Goal: Transaction & Acquisition: Purchase product/service

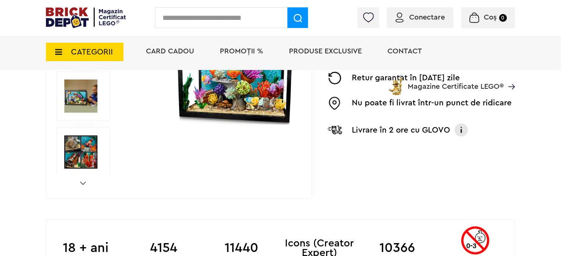
scroll to position [147, 0]
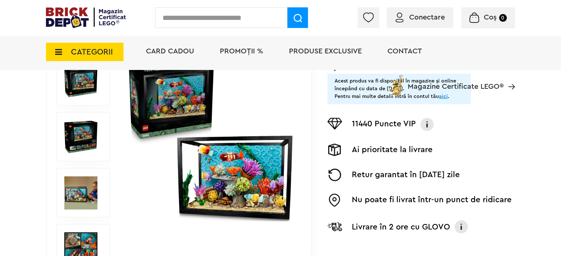
click at [87, 182] on img at bounding box center [80, 192] width 33 height 33
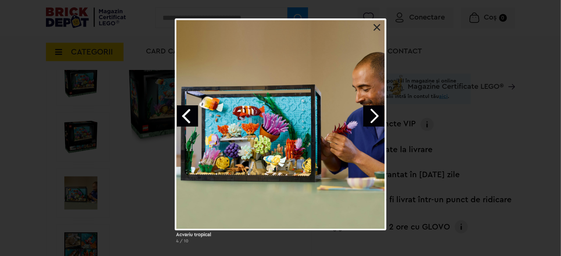
click at [378, 113] on link "Next image" at bounding box center [374, 115] width 21 height 21
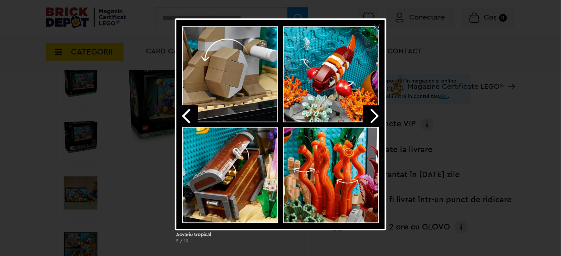
click at [378, 113] on link "Next image" at bounding box center [374, 115] width 21 height 21
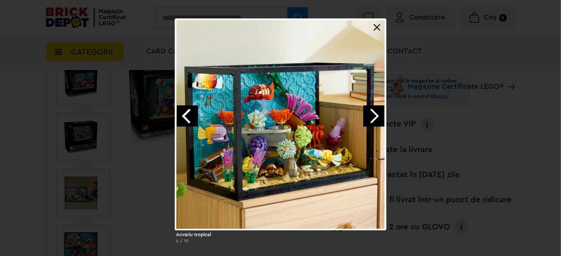
click at [378, 113] on link "Next image" at bounding box center [374, 115] width 21 height 21
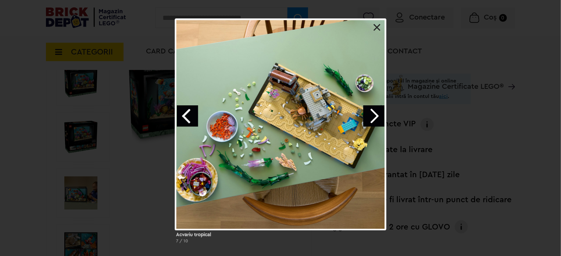
click at [378, 113] on link "Next image" at bounding box center [374, 115] width 21 height 21
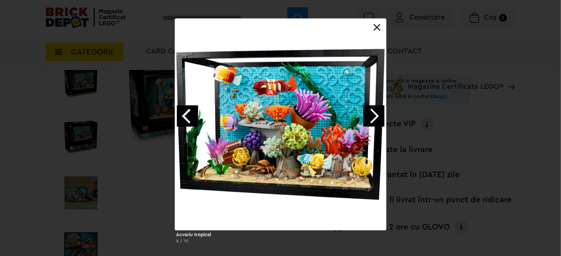
click at [194, 110] on link "Previous image" at bounding box center [187, 115] width 21 height 21
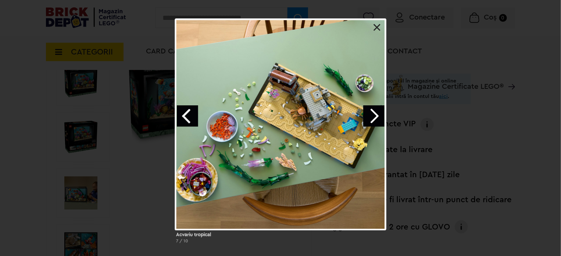
click at [372, 117] on link "Next image" at bounding box center [374, 115] width 21 height 21
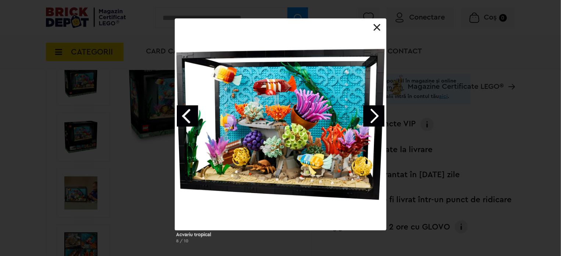
click at [372, 117] on link "Next image" at bounding box center [374, 115] width 21 height 21
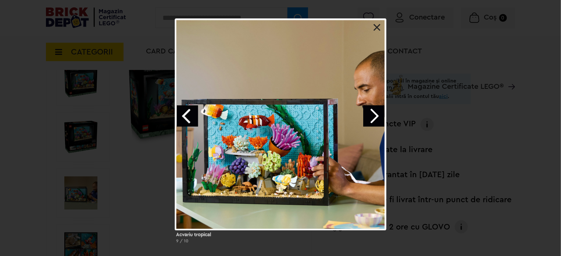
click at [372, 117] on link "Next image" at bounding box center [374, 115] width 21 height 21
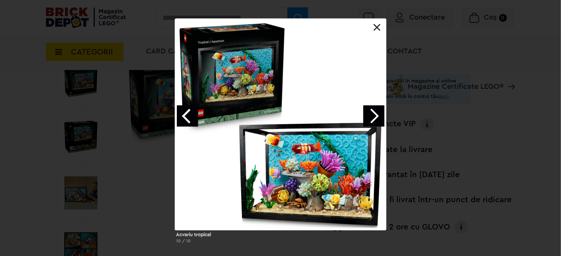
click at [376, 29] on link at bounding box center [377, 27] width 7 height 7
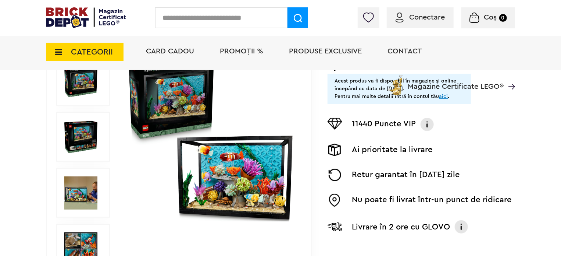
click at [412, 17] on span "Conectare" at bounding box center [428, 17] width 36 height 7
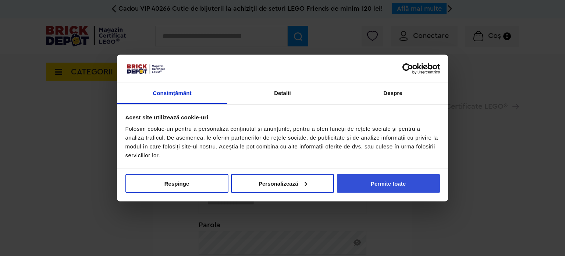
type input "**********"
click at [373, 182] on button "Permite toate" at bounding box center [388, 183] width 103 height 19
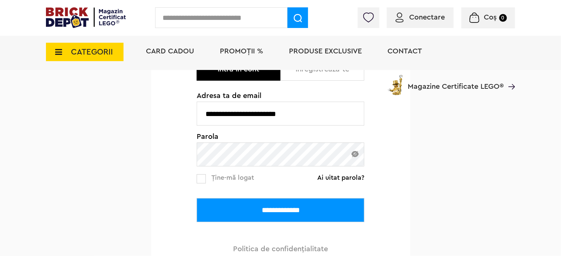
scroll to position [110, 0]
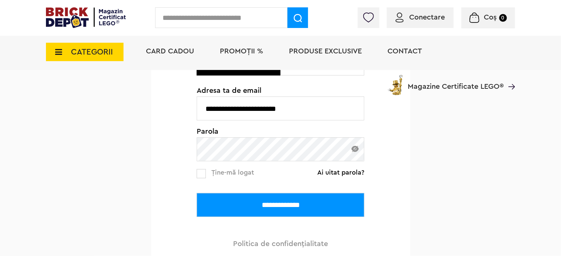
click at [259, 195] on input "**********" at bounding box center [281, 205] width 168 height 24
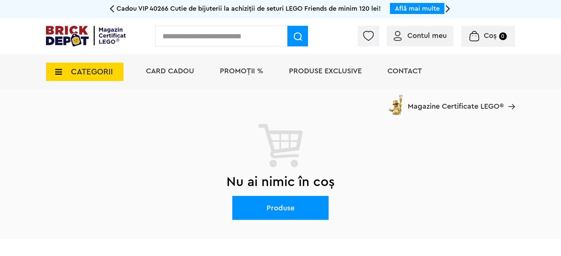
click at [209, 36] on input "text" at bounding box center [221, 36] width 132 height 21
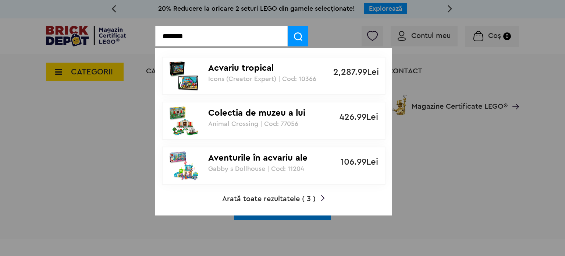
type input "*******"
click at [228, 73] on p "Acvariu tropical" at bounding box center [269, 68] width 123 height 11
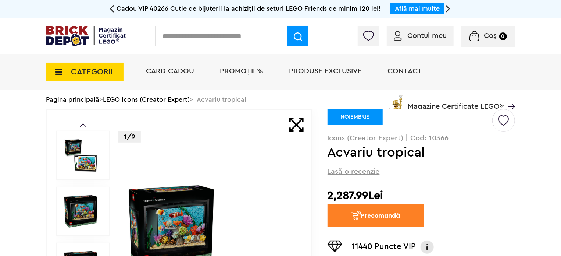
click at [371, 40] on img at bounding box center [369, 36] width 10 height 10
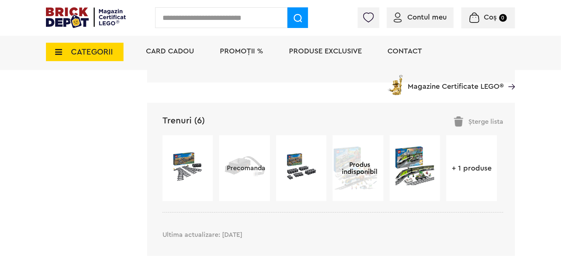
scroll to position [442, 0]
